Goal: Task Accomplishment & Management: Manage account settings

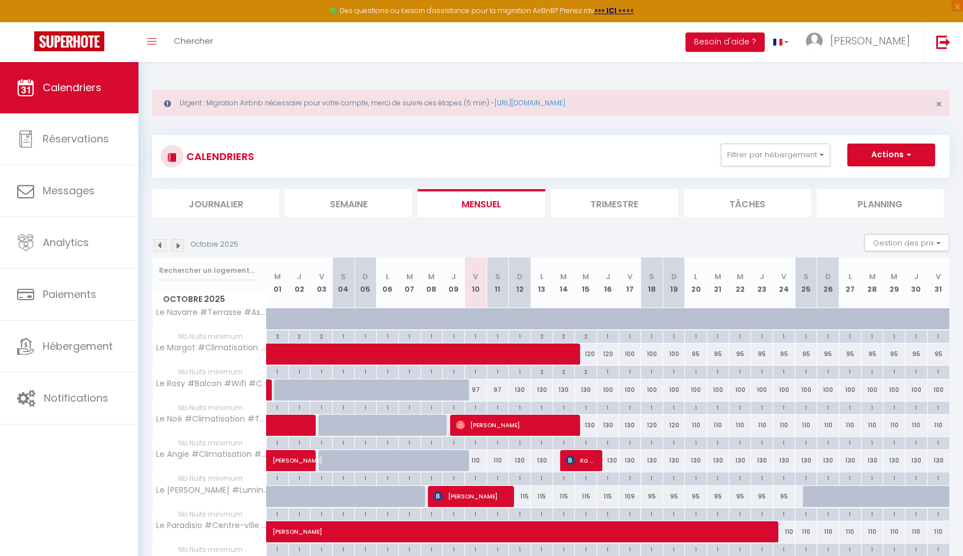
select select
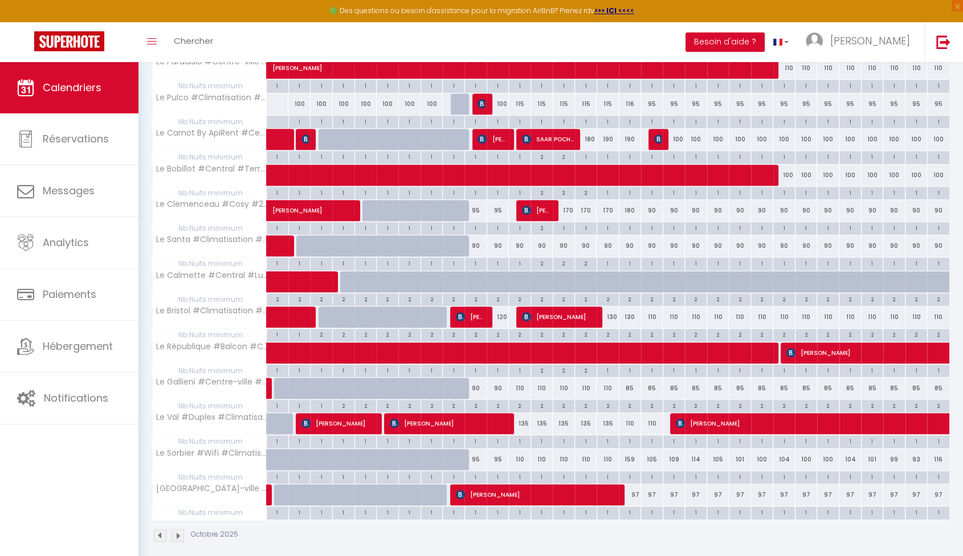
scroll to position [471, 0]
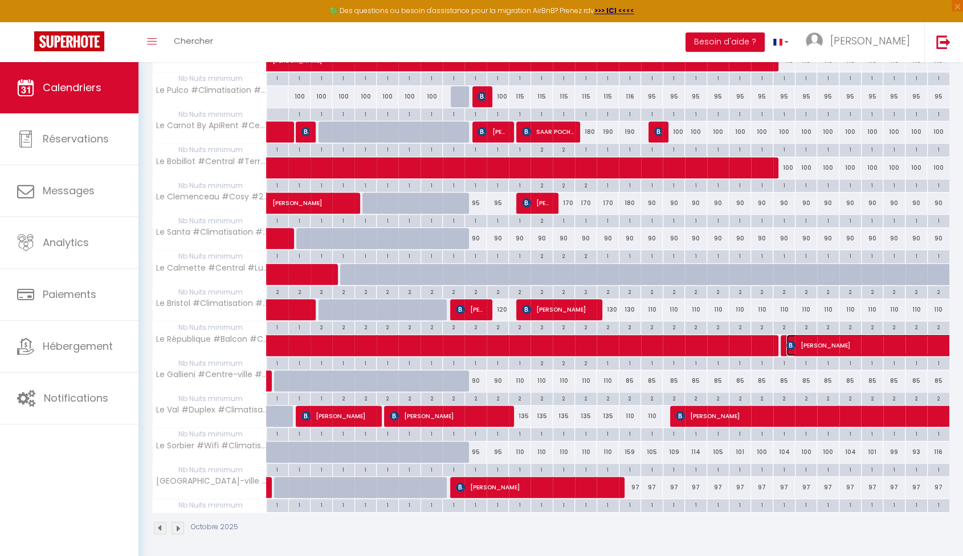
click at [847, 347] on span "[PERSON_NAME]" at bounding box center [905, 346] width 236 height 22
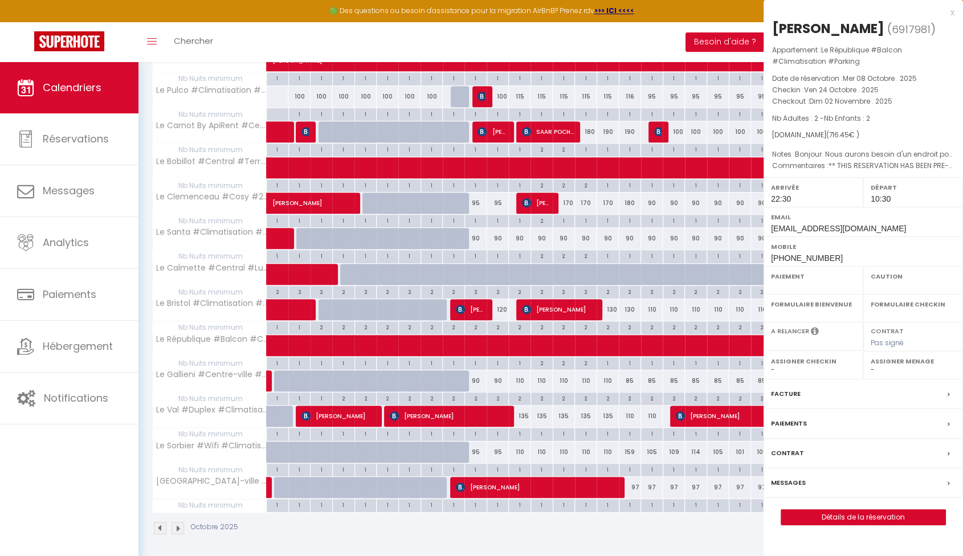
select select "OK"
select select "KO"
select select "1"
select select "0"
select select "1"
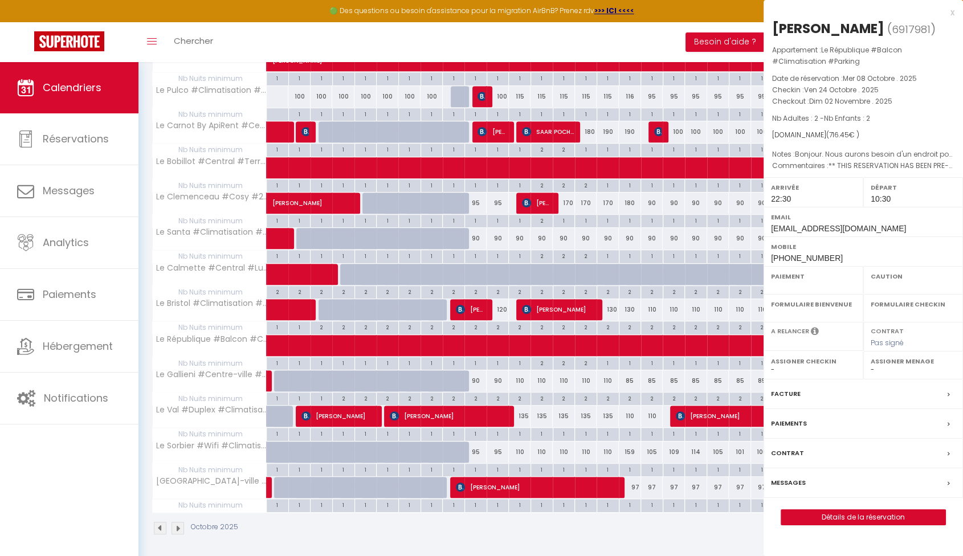
select select
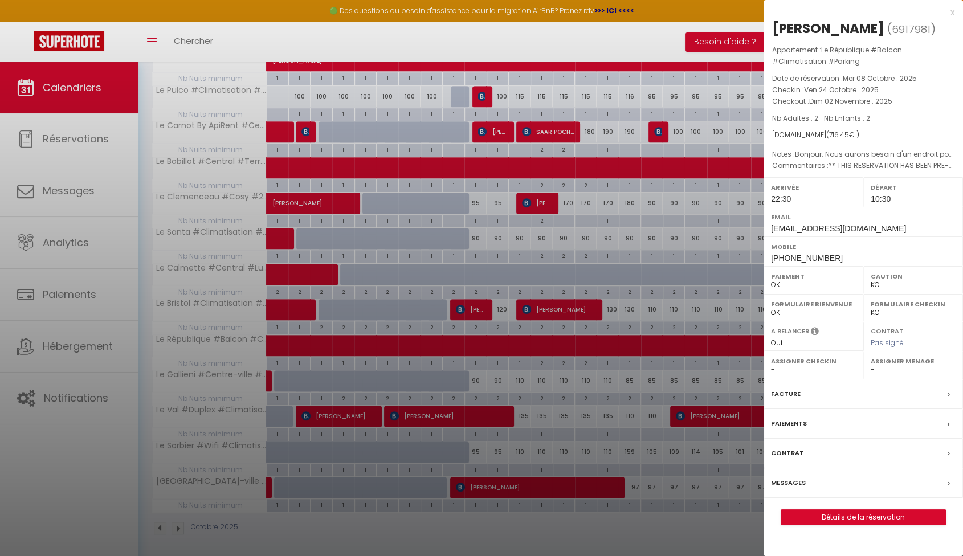
click at [698, 461] on div at bounding box center [481, 278] width 963 height 556
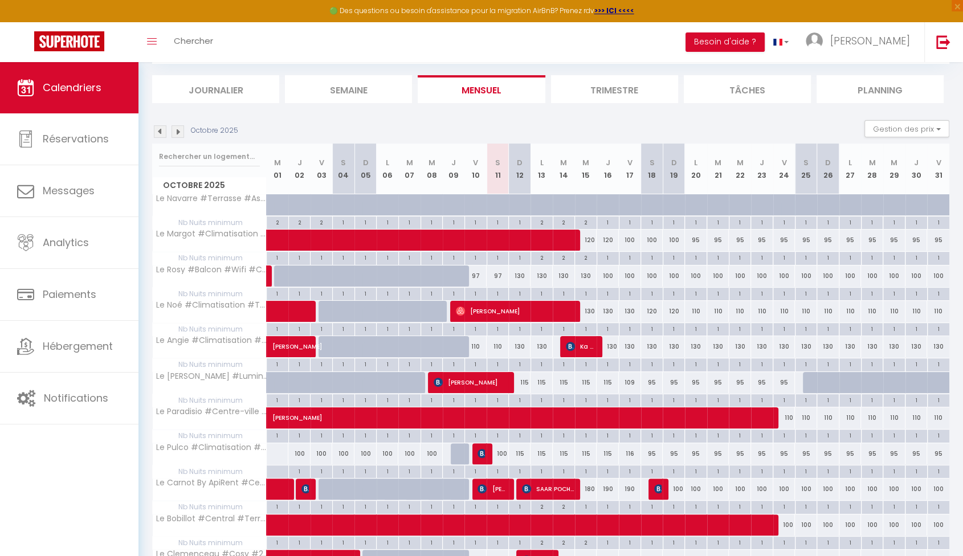
scroll to position [28, 0]
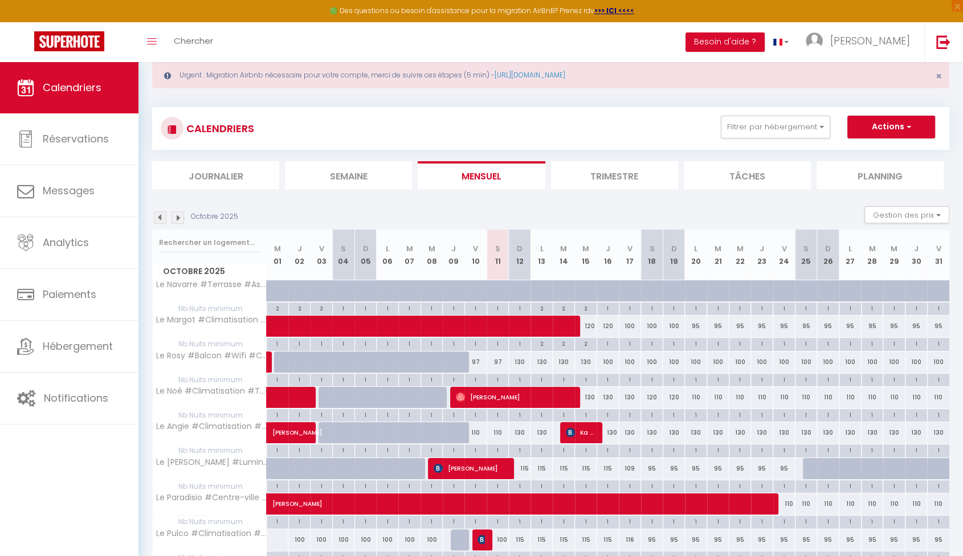
click at [174, 221] on img at bounding box center [178, 217] width 13 height 13
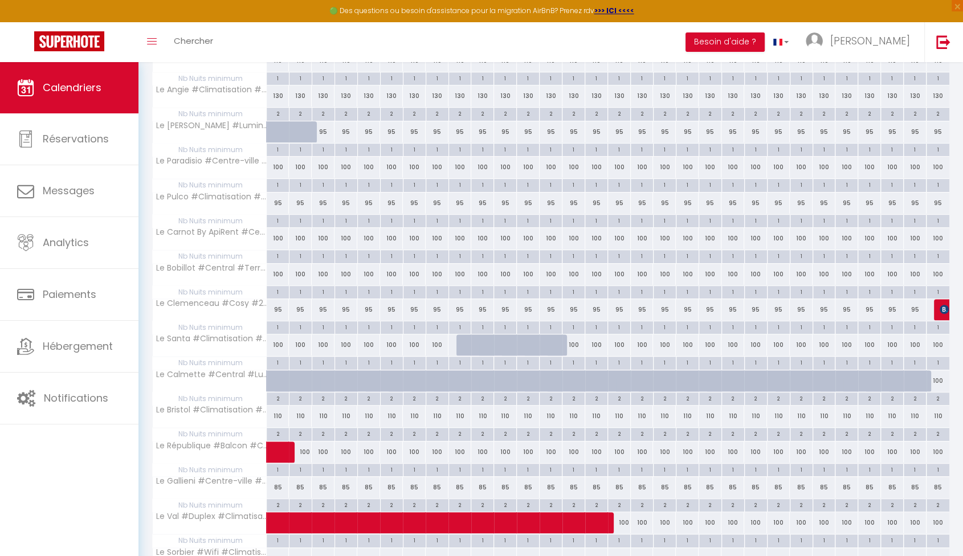
scroll to position [378, 0]
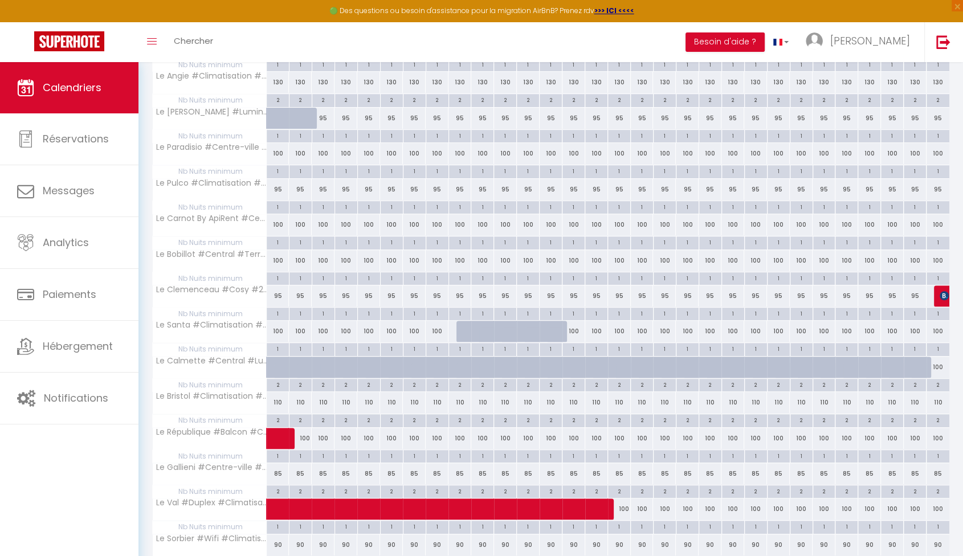
click at [309, 435] on div "100" at bounding box center [300, 438] width 23 height 21
type input "100"
type input "Dim 02 Novembre 2025"
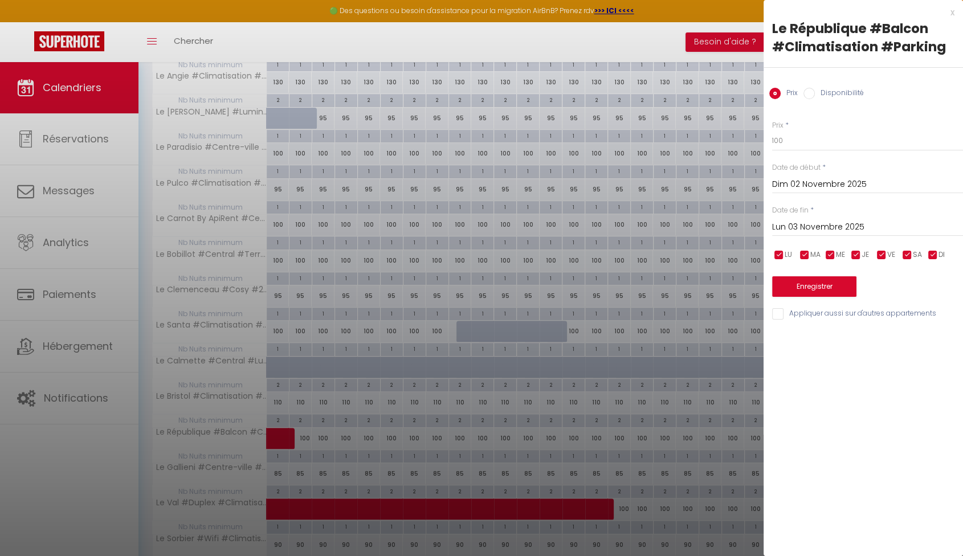
click at [839, 230] on input "Lun 03 Novembre 2025" at bounding box center [867, 227] width 191 height 15
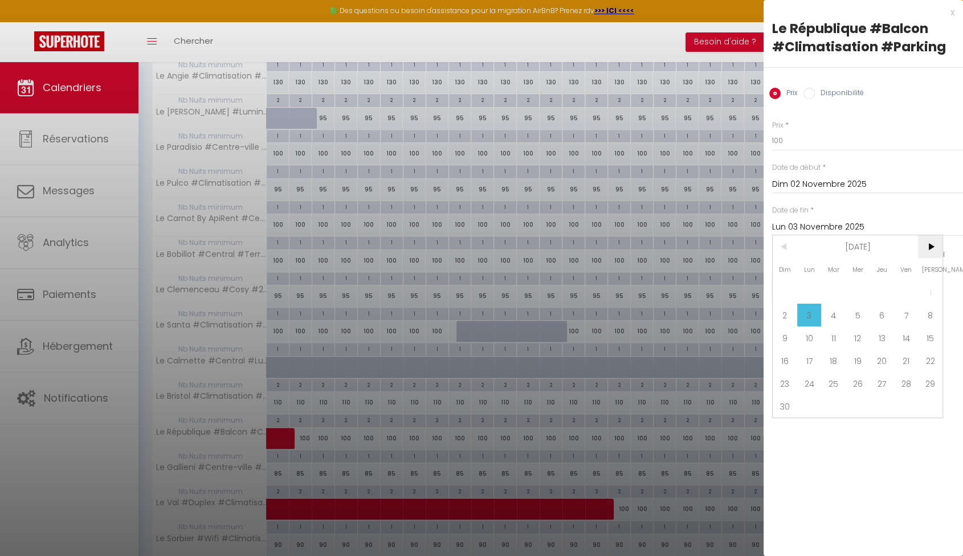
click at [932, 249] on span ">" at bounding box center [930, 246] width 25 height 23
click at [932, 250] on span ">" at bounding box center [930, 246] width 25 height 23
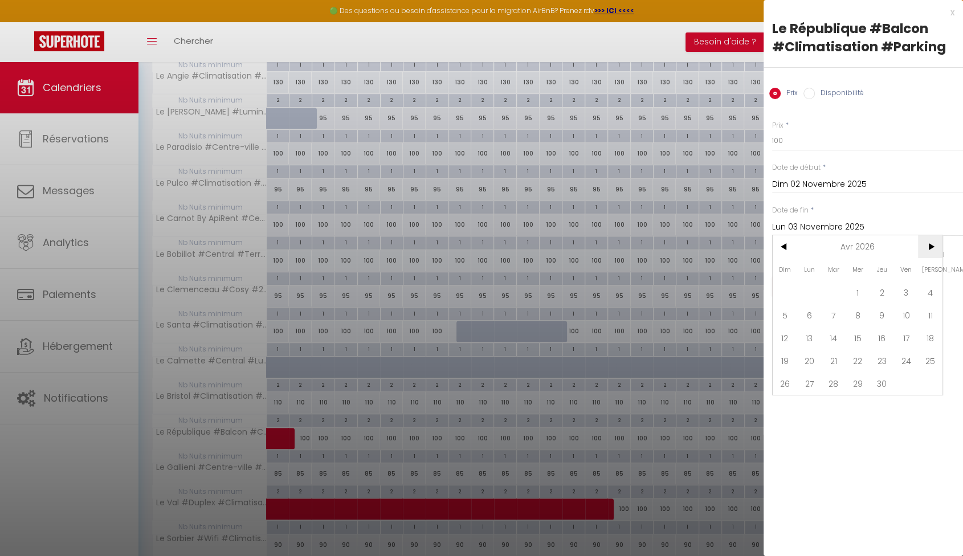
click at [932, 250] on span ">" at bounding box center [930, 246] width 25 height 23
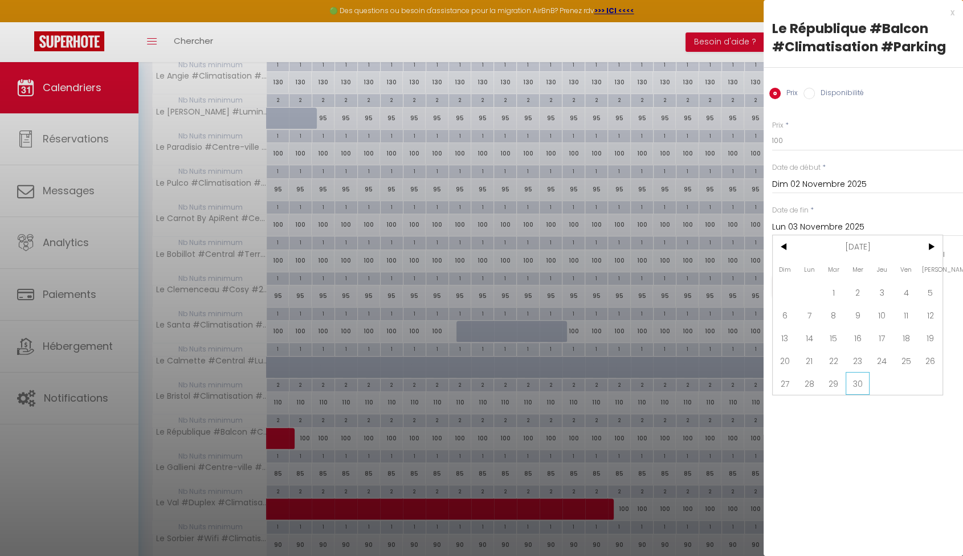
click at [862, 384] on span "30" at bounding box center [858, 383] width 25 height 23
type input "Mer 30 Septembre 2026"
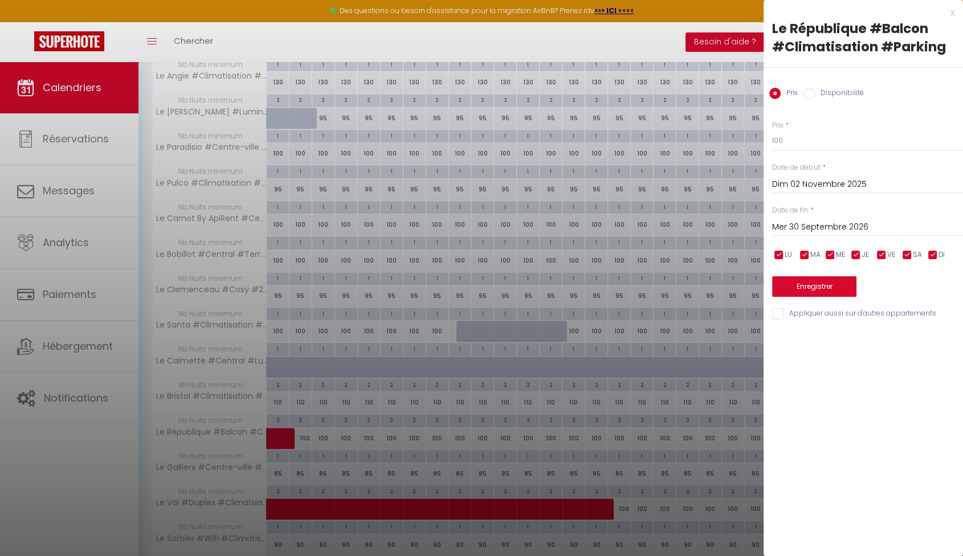
click at [847, 97] on label "Disponibilité" at bounding box center [839, 94] width 49 height 13
click at [815, 97] on input "Disponibilité" at bounding box center [809, 93] width 11 height 11
radio input "true"
radio input "false"
click at [805, 142] on select "Disponible Indisponible" at bounding box center [867, 142] width 191 height 22
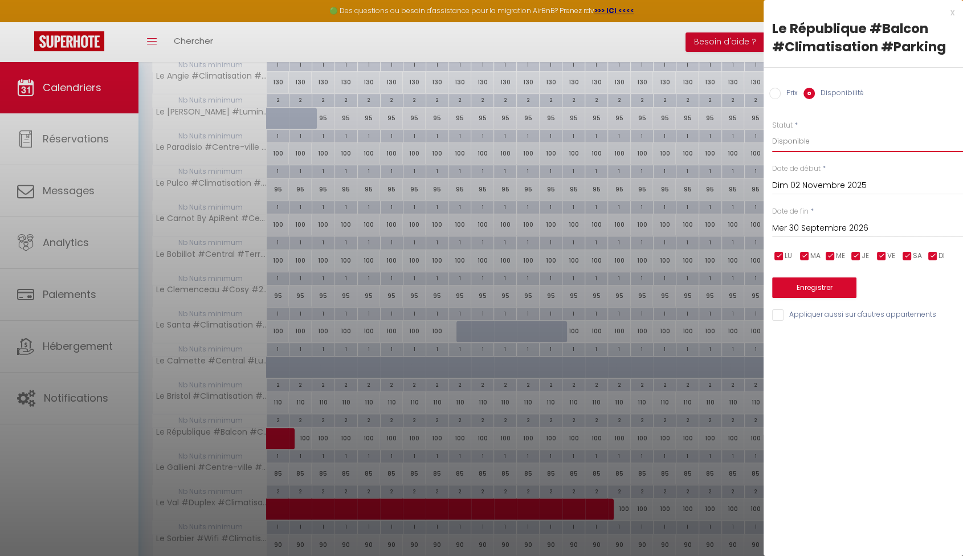
select select "0"
click at [772, 131] on select "Disponible Indisponible" at bounding box center [867, 142] width 191 height 22
click at [825, 287] on button "Enregistrer" at bounding box center [814, 288] width 84 height 21
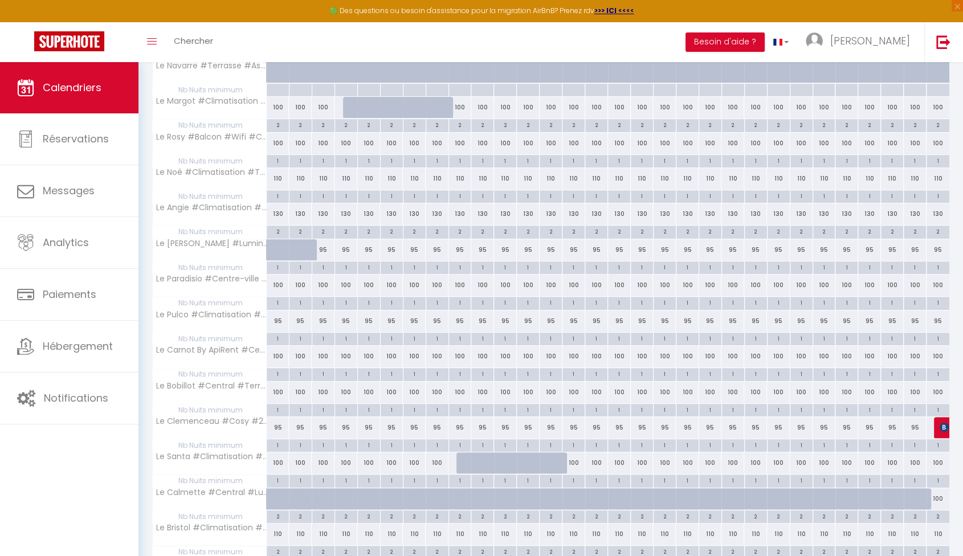
scroll to position [28, 0]
